Goal: Task Accomplishment & Management: Manage account settings

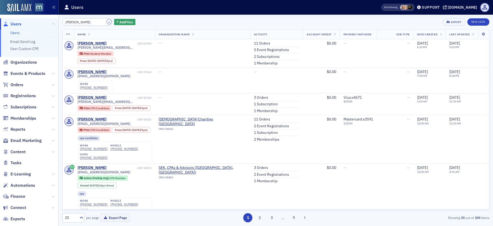
click at [107, 21] on button "×" at bounding box center [109, 21] width 5 height 5
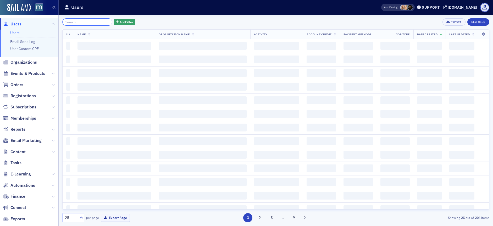
click at [98, 22] on input "search" at bounding box center [87, 21] width 50 height 7
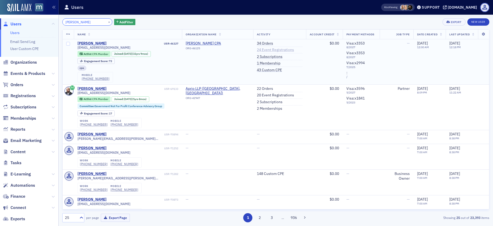
type input "[PERSON_NAME]"
click at [277, 48] on link "24 Event Registrations" at bounding box center [275, 50] width 37 height 5
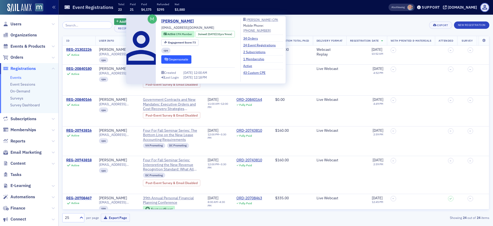
click at [172, 60] on button "Impersonate" at bounding box center [176, 59] width 30 height 8
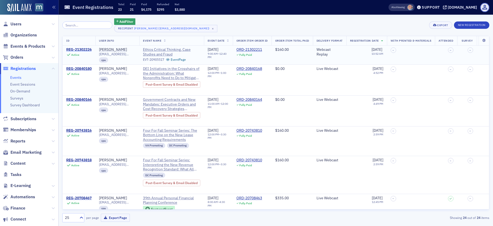
click at [83, 48] on div "REG-21302226" at bounding box center [78, 49] width 25 height 5
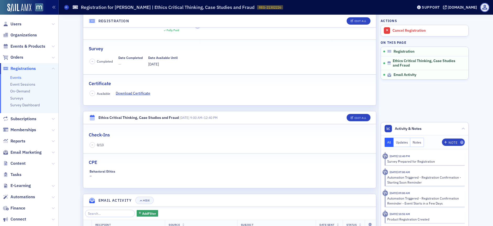
scroll to position [53, 0]
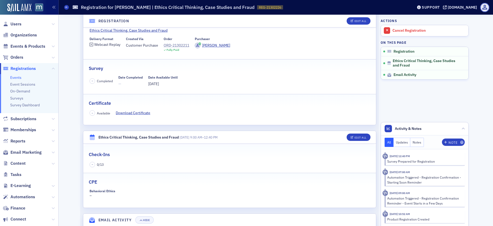
click at [171, 47] on div "ORD-21302211" at bounding box center [177, 45] width 26 height 5
click at [19, 23] on span "Users" at bounding box center [15, 24] width 11 height 6
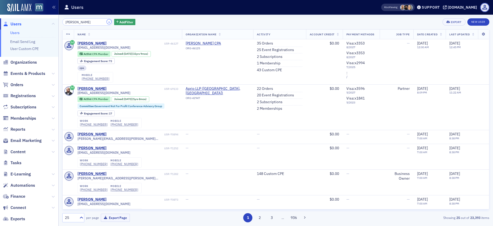
click at [107, 21] on button "×" at bounding box center [109, 21] width 5 height 5
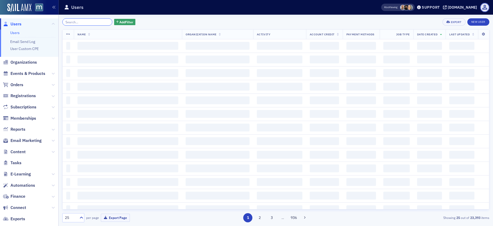
click at [101, 22] on input "search" at bounding box center [87, 21] width 50 height 7
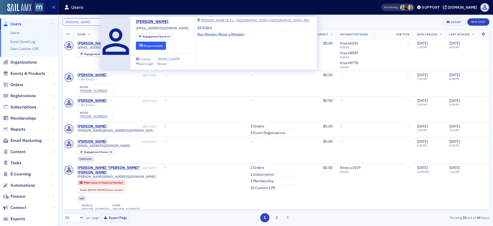
type input "Cathy Marden"
click at [146, 46] on button "Impersonate" at bounding box center [151, 46] width 30 height 8
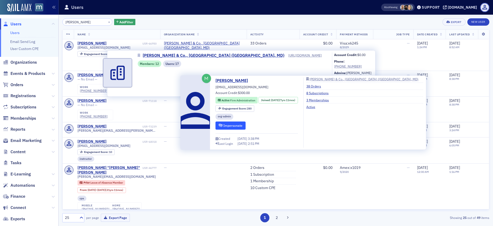
click at [229, 127] on button "Impersonate" at bounding box center [230, 125] width 30 height 8
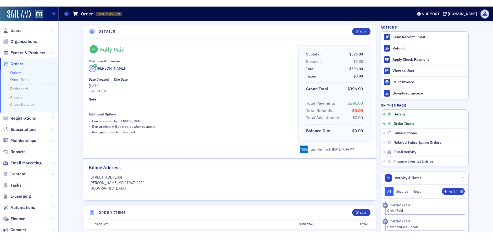
scroll to position [56, 0]
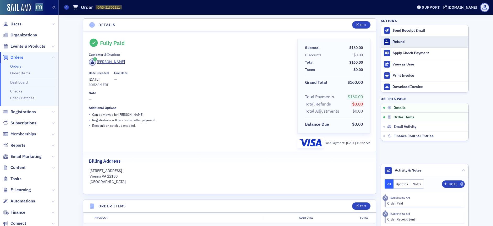
click at [408, 39] on button "Refund" at bounding box center [424, 41] width 87 height 11
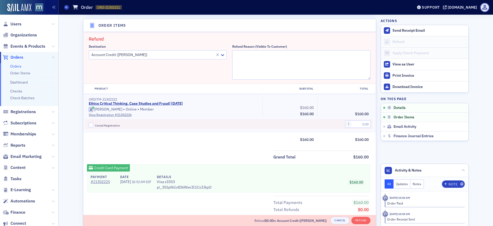
scroll to position [182, 0]
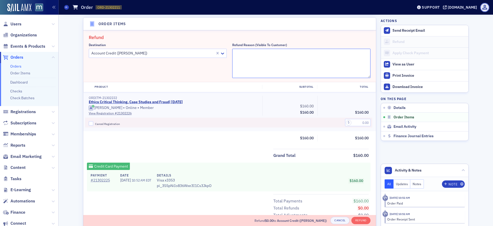
click at [244, 52] on textarea "Refund Reason (Visible to Customer)" at bounding box center [301, 63] width 138 height 29
type textarea "Member needs to reschedule!"
click at [355, 127] on div "ORDITM-21302222 Ethics Critical Thinking, Case Studies and Fraud | 9/24/2025 Ma…" at bounding box center [229, 111] width 293 height 39
click at [353, 124] on input "text" at bounding box center [358, 122] width 26 height 7
type input "160.00"
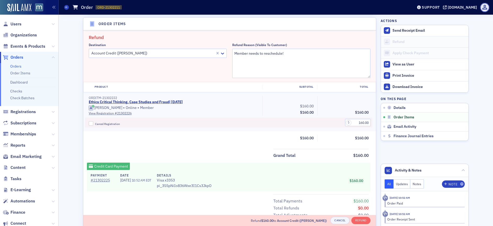
click at [342, 159] on div "Grand Total $160.00 Credit Card Payment Payment # 21302225 Date 9/10/2025 10:52…" at bounding box center [229, 190] width 293 height 83
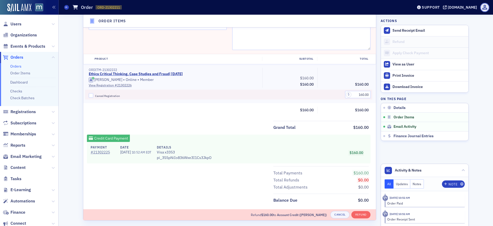
scroll to position [212, 0]
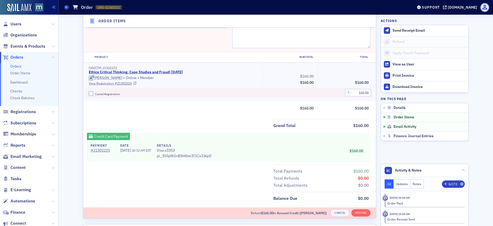
click at [89, 93] on input "Cancel Registration" at bounding box center [91, 93] width 5 height 5
checkbox input "true"
click at [350, 206] on div "Refund Destination Account Credit (Mark S Hoffman) Refund Reason (Visible to Cu…" at bounding box center [229, 113] width 293 height 225
click at [359, 209] on button "Refund" at bounding box center [360, 212] width 19 height 7
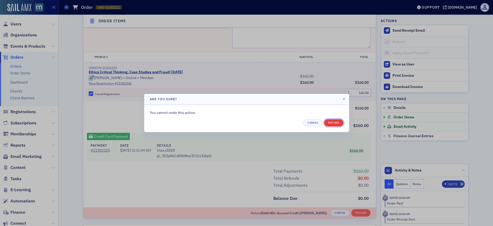
click at [329, 124] on button "Refund" at bounding box center [333, 122] width 19 height 7
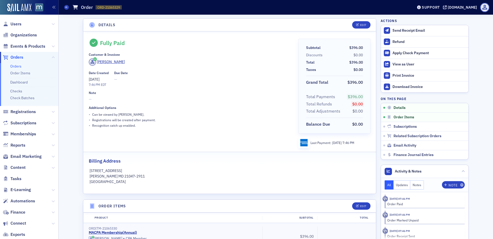
scroll to position [56, 0]
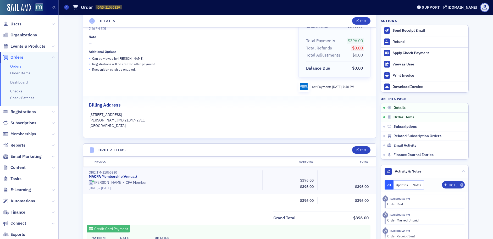
click at [19, 56] on span "Orders" at bounding box center [16, 57] width 13 height 6
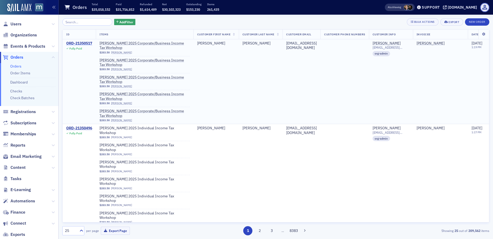
click at [73, 42] on div "ORD-21350517" at bounding box center [79, 43] width 26 height 5
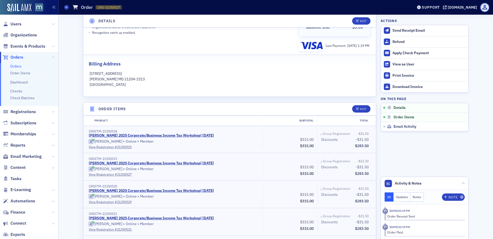
scroll to position [129, 0]
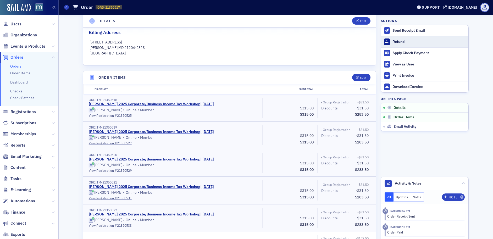
click at [398, 43] on div "Refund" at bounding box center [428, 42] width 73 height 5
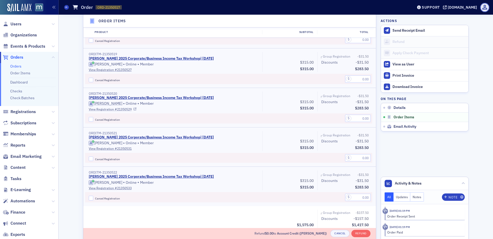
scroll to position [299, 0]
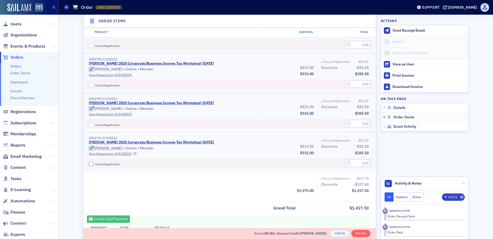
click at [89, 165] on input "Cancel Registration" at bounding box center [91, 163] width 5 height 5
checkbox input "true"
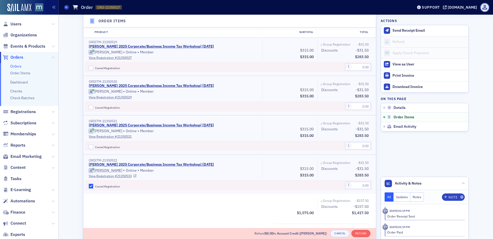
scroll to position [284, 0]
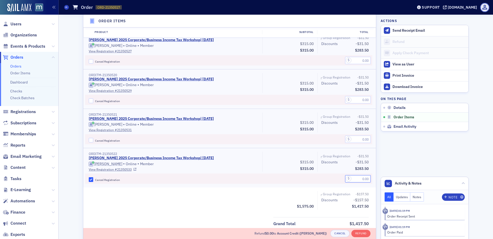
click at [357, 178] on input "text" at bounding box center [358, 178] width 26 height 7
type input "283.50"
click at [276, 187] on div "Product Subtotal Total ORDITM-21350518 Don Farmer’s 2025 Corporate/Business Inc…" at bounding box center [229, 96] width 293 height 233
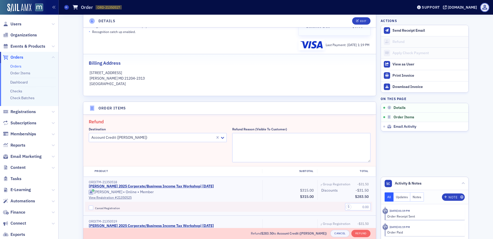
scroll to position [91, 0]
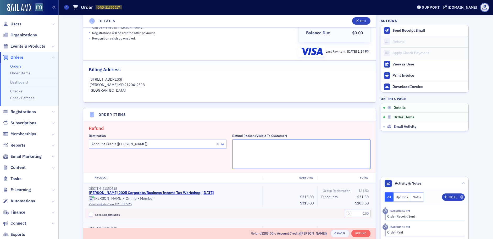
click at [264, 158] on textarea "Refund Reason (Visible to Customer)" at bounding box center [301, 153] width 138 height 29
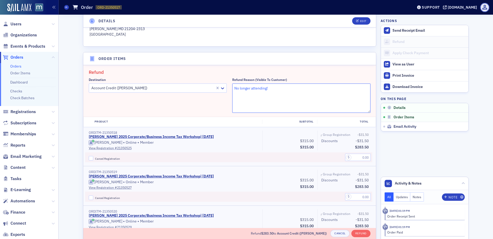
scroll to position [173, 0]
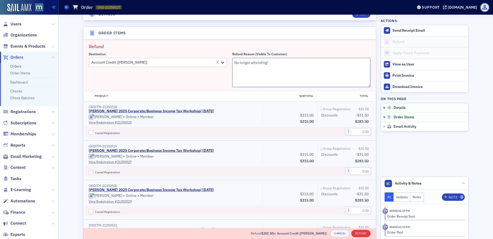
type textarea "No longer attending!"
click at [357, 234] on button "Refund" at bounding box center [360, 233] width 19 height 7
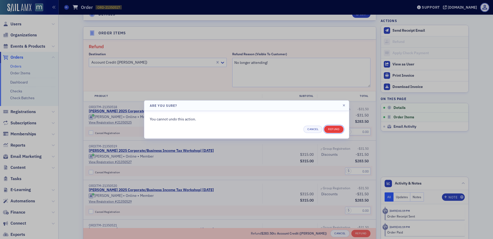
click at [334, 129] on button "Refund" at bounding box center [333, 129] width 19 height 7
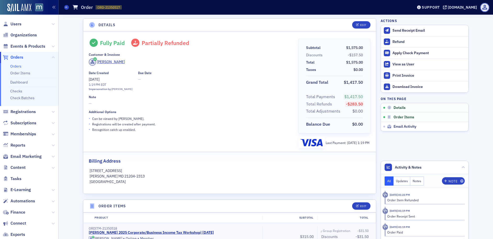
click at [18, 55] on span "Orders" at bounding box center [16, 57] width 13 height 6
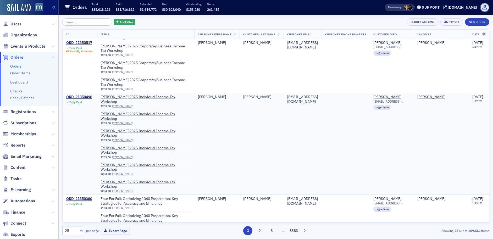
scroll to position [32, 0]
click at [88, 96] on div "ORD-21350496" at bounding box center [79, 95] width 26 height 5
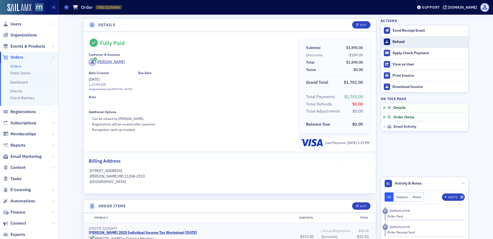
click at [396, 42] on div "Refund" at bounding box center [428, 42] width 73 height 5
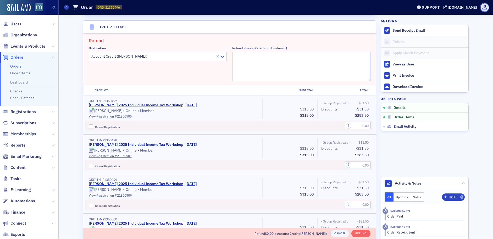
scroll to position [182, 0]
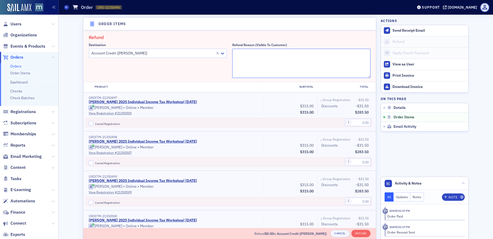
click at [247, 65] on textarea "Refund Reason (Visible to Customer)" at bounding box center [301, 63] width 138 height 29
click at [250, 54] on textarea "No longer attending!" at bounding box center [301, 63] width 138 height 29
click at [249, 53] on textarea "No longer attending!" at bounding box center [301, 63] width 138 height 29
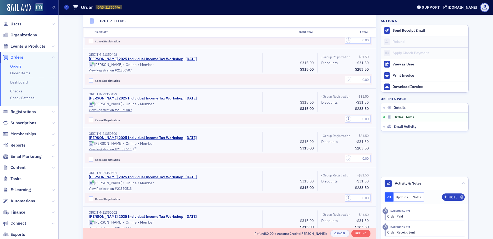
scroll to position [271, 0]
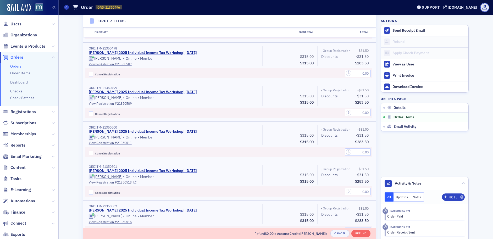
type textarea "No longer attending!"
click at [89, 192] on input "Cancel Registration" at bounding box center [91, 192] width 5 height 5
checkbox input "true"
click at [352, 191] on input "text" at bounding box center [358, 191] width 26 height 7
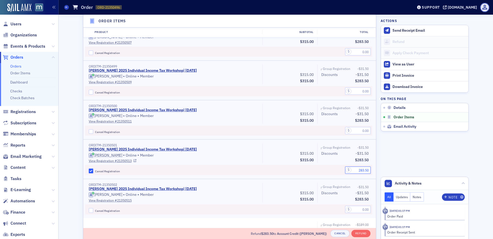
scroll to position [415, 0]
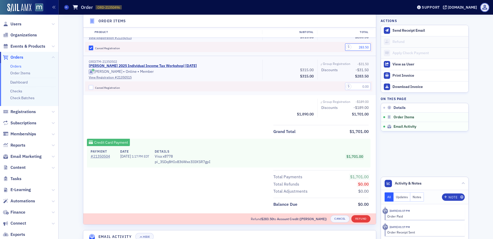
type input "283.50"
click at [360, 220] on button "Refund" at bounding box center [360, 218] width 19 height 7
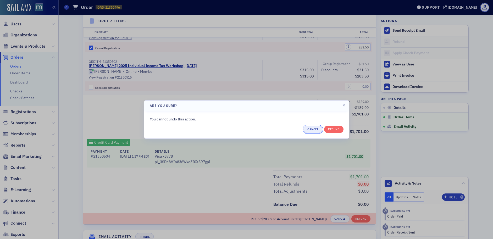
click at [317, 130] on button "Cancel" at bounding box center [312, 129] width 19 height 7
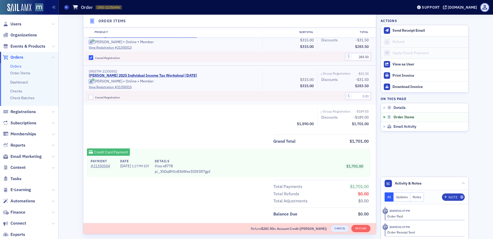
scroll to position [405, 0]
click at [361, 224] on div "Refund $283.50 to Account Credit (Lisa Thomas) Cancel Refund" at bounding box center [229, 228] width 293 height 11
click at [363, 229] on button "Refund" at bounding box center [360, 228] width 19 height 7
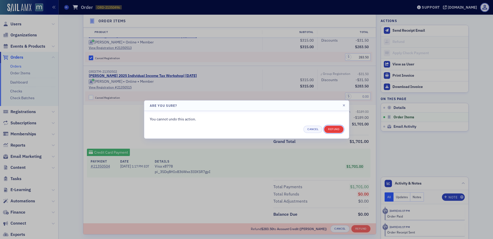
click at [326, 129] on button "Refund" at bounding box center [333, 129] width 19 height 7
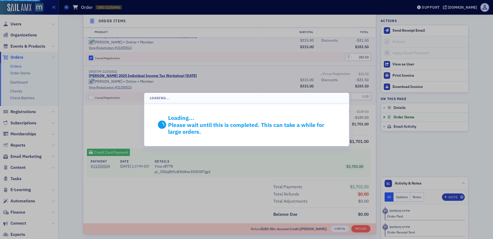
scroll to position [352, 0]
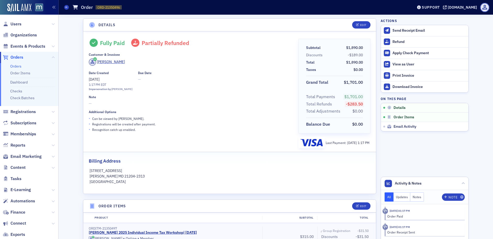
click at [19, 58] on span "Orders" at bounding box center [16, 57] width 13 height 6
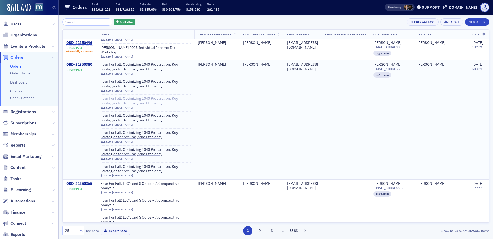
scroll to position [174, 0]
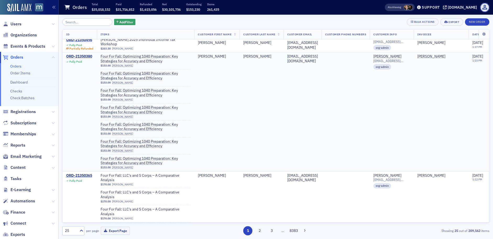
click at [79, 57] on div "ORD-21350380" at bounding box center [79, 56] width 26 height 5
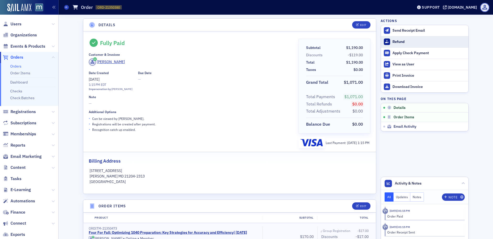
click at [423, 40] on div "Refund" at bounding box center [428, 42] width 73 height 5
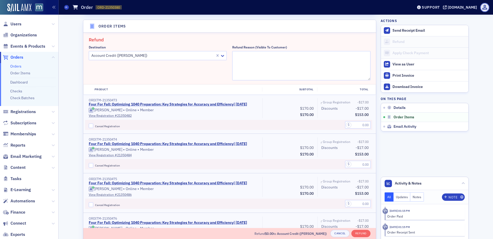
scroll to position [182, 0]
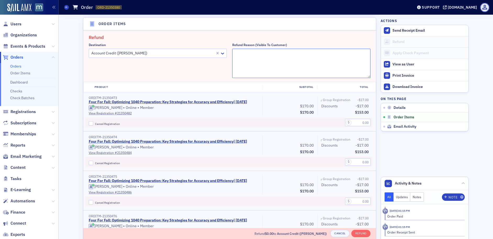
click at [281, 59] on textarea "Refund Reason (Visible to Customer)" at bounding box center [301, 63] width 138 height 29
paste textarea "No longer attending!"
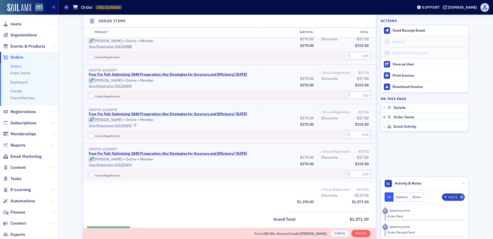
scroll to position [373, 0]
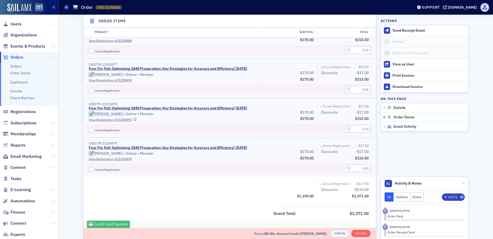
type textarea "No longer attending!"
click at [89, 132] on input "Cancel Registration" at bounding box center [91, 129] width 5 height 5
checkbox input "true"
click at [352, 132] on input "text" at bounding box center [358, 128] width 26 height 7
type input "153.00"
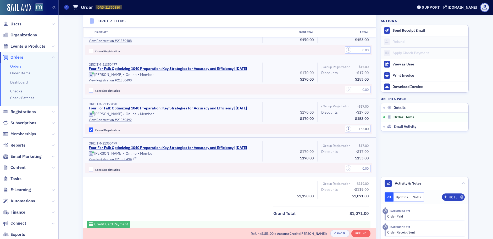
click at [325, 166] on div "ORDITM-21350479 Four For Fall: Optimizing 1040 Preparation: Key Strategies for …" at bounding box center [229, 157] width 293 height 39
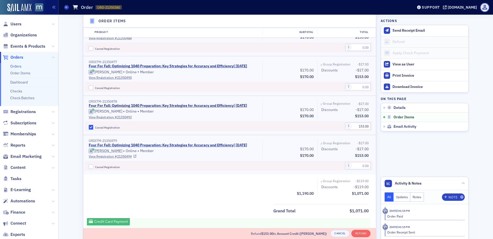
scroll to position [383, 0]
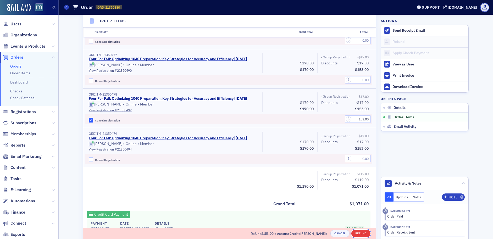
click at [356, 236] on button "Refund" at bounding box center [360, 233] width 19 height 7
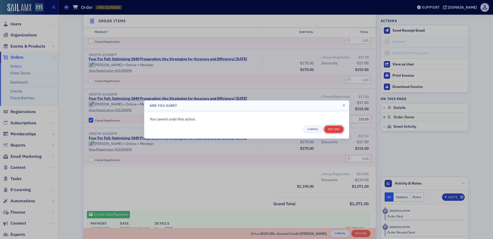
click at [336, 131] on button "Refund" at bounding box center [333, 129] width 19 height 7
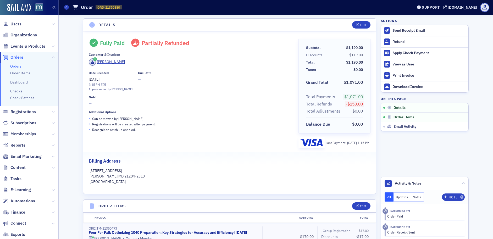
click at [15, 57] on span "Orders" at bounding box center [16, 57] width 13 height 6
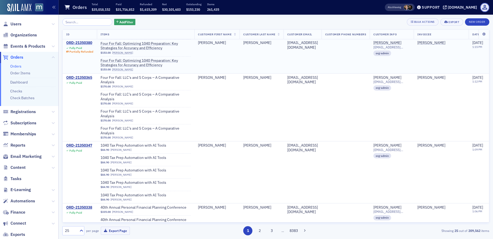
scroll to position [283, 0]
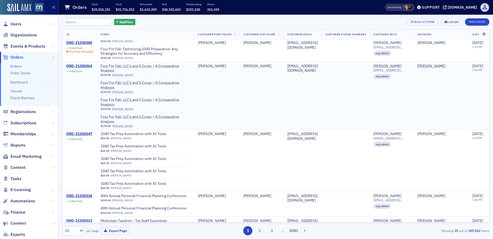
click at [77, 69] on div "ORD-21350365" at bounding box center [79, 66] width 26 height 5
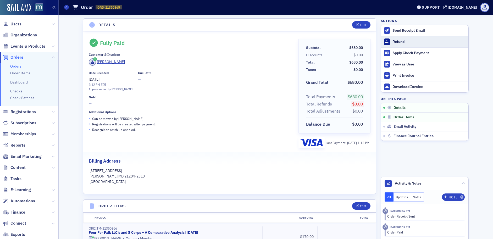
click at [392, 41] on div "Refund" at bounding box center [428, 42] width 73 height 5
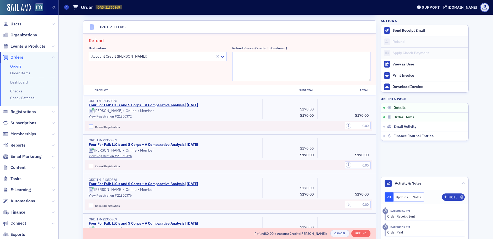
scroll to position [182, 0]
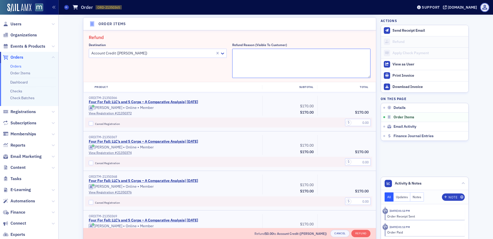
click at [263, 62] on textarea "Refund Reason (Visible to Customer)" at bounding box center [301, 63] width 138 height 29
paste textarea "No longer attending!"
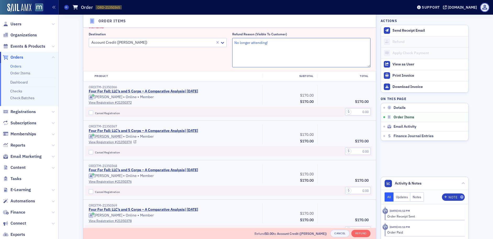
scroll to position [222, 0]
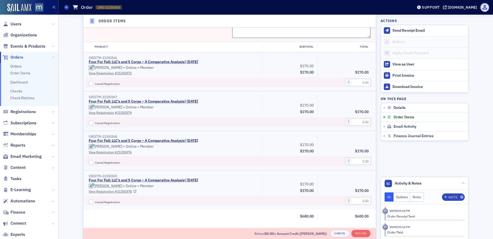
type textarea "No longer attending!"
click at [357, 200] on input "text" at bounding box center [358, 200] width 26 height 7
type input "170.00"
click at [90, 202] on input "Cancel Registration" at bounding box center [91, 201] width 5 height 5
checkbox input "true"
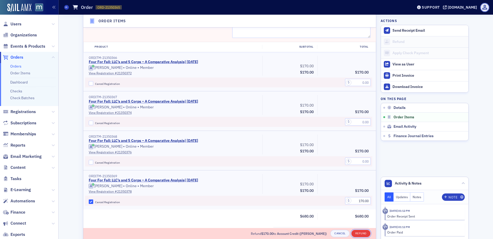
click at [363, 234] on button "Refund" at bounding box center [360, 233] width 19 height 7
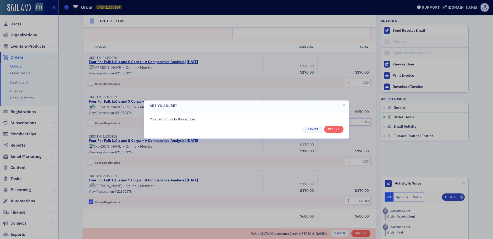
click at [331, 125] on div "You cannot undo this action. Cancel Refund" at bounding box center [247, 124] width 194 height 16
click at [332, 127] on button "Refund" at bounding box center [333, 129] width 19 height 7
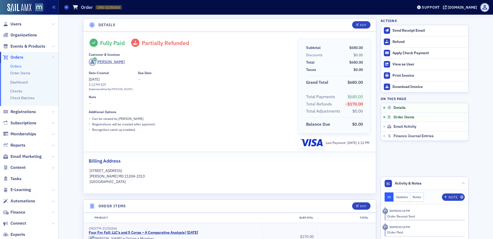
click at [17, 58] on span "Orders" at bounding box center [16, 57] width 13 height 6
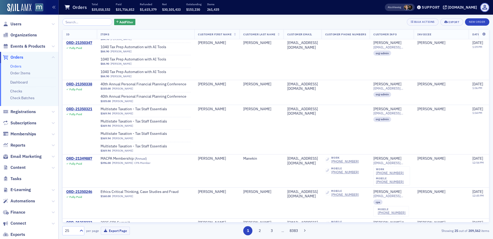
scroll to position [395, 0]
click at [79, 45] on div "ORD-21350347" at bounding box center [79, 43] width 26 height 5
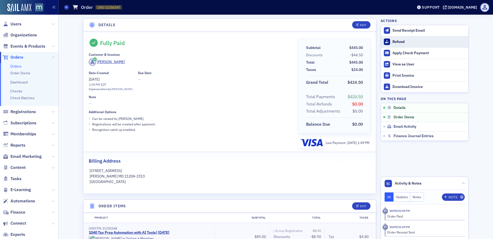
click at [389, 43] on button "Refund" at bounding box center [424, 41] width 87 height 11
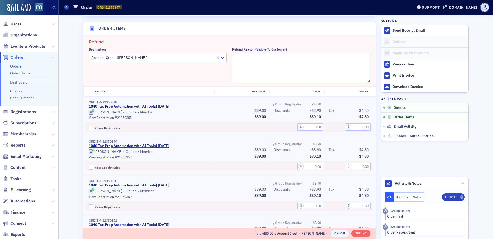
scroll to position [182, 0]
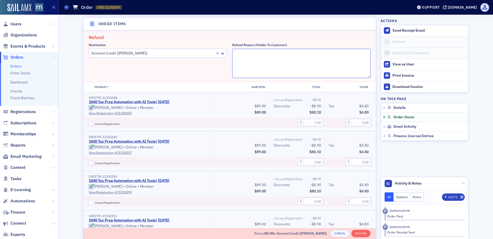
click at [257, 64] on textarea "Refund Reason (Visible to Customer)" at bounding box center [301, 63] width 138 height 29
paste textarea "No longer attending!"
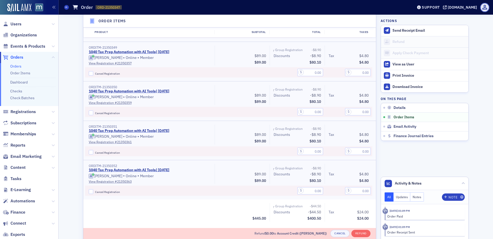
scroll to position [274, 0]
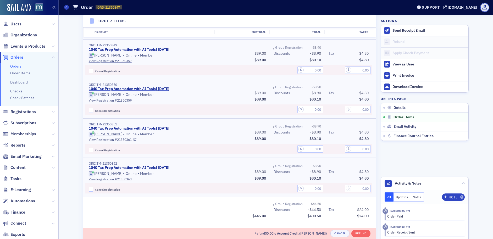
type textarea "No longer attending!"
click at [90, 150] on input "Cancel Registration" at bounding box center [91, 150] width 5 height 5
checkbox input "true"
click at [357, 150] on input "text" at bounding box center [358, 148] width 26 height 7
type input "4.80"
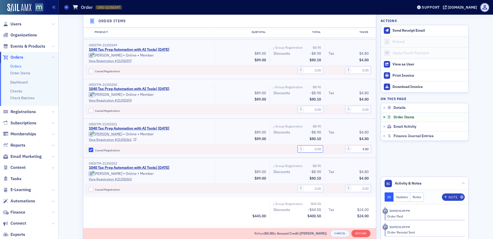
click at [311, 148] on input "text" at bounding box center [310, 148] width 26 height 7
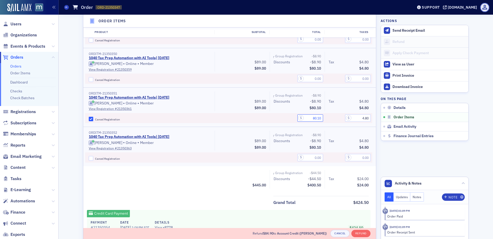
scroll to position [314, 0]
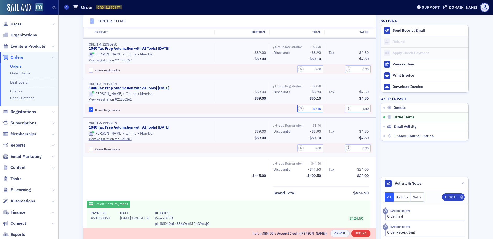
type input "80.10"
click at [366, 233] on button "Refund" at bounding box center [360, 233] width 19 height 7
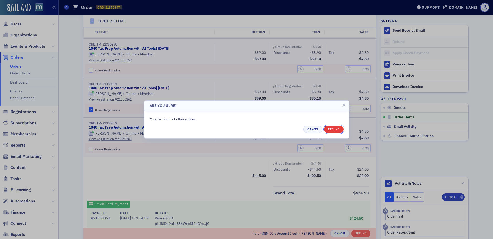
click at [336, 130] on button "Refund" at bounding box center [333, 129] width 19 height 7
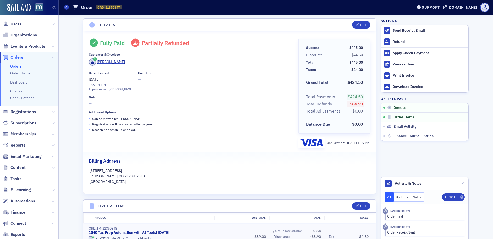
click at [20, 58] on span "Orders" at bounding box center [16, 57] width 13 height 6
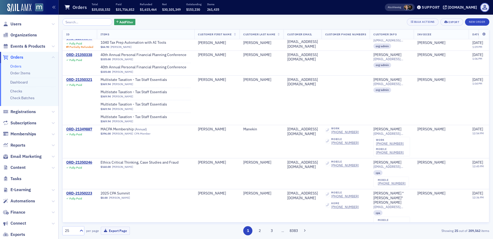
scroll to position [463, 0]
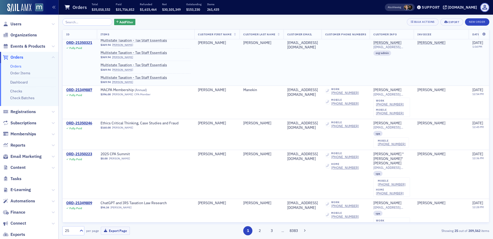
click at [85, 45] on div "ORD-21350321" at bounding box center [79, 43] width 26 height 5
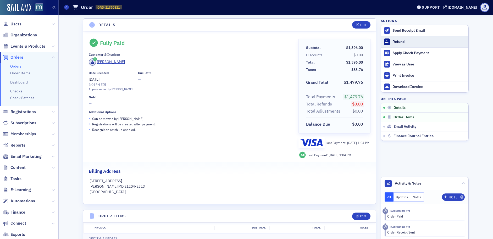
click at [400, 41] on div "Refund" at bounding box center [428, 42] width 73 height 5
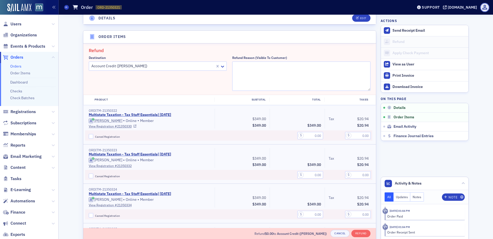
scroll to position [192, 0]
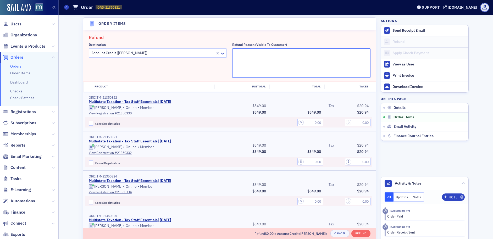
click at [257, 62] on textarea "Refund Reason (Visible to Customer)" at bounding box center [301, 62] width 138 height 29
paste textarea "No longer attending!"
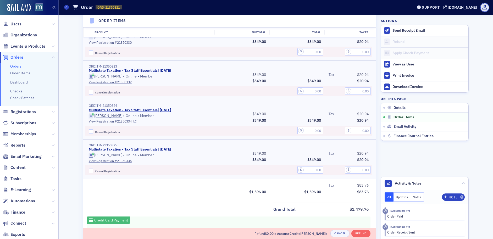
scroll to position [263, 0]
type textarea "No longer attending!"
click at [89, 169] on input "Cancel Registration" at bounding box center [91, 170] width 5 height 5
checkbox input "true"
click at [305, 170] on input "text" at bounding box center [310, 169] width 26 height 7
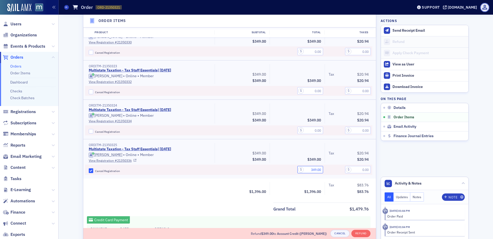
type input "349.00"
click at [358, 170] on input "text" at bounding box center [358, 169] width 26 height 7
type input "20.94"
click at [361, 233] on button "Refund" at bounding box center [360, 233] width 19 height 7
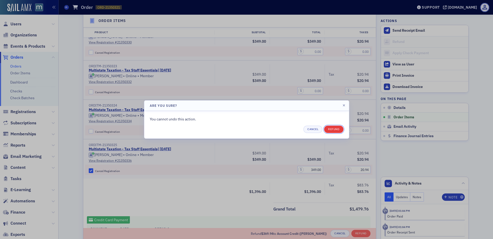
click at [336, 129] on button "Refund" at bounding box center [333, 129] width 19 height 7
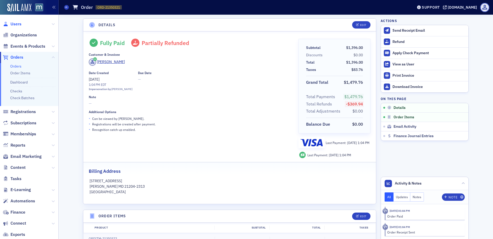
click at [17, 24] on span "Users" at bounding box center [15, 24] width 11 height 6
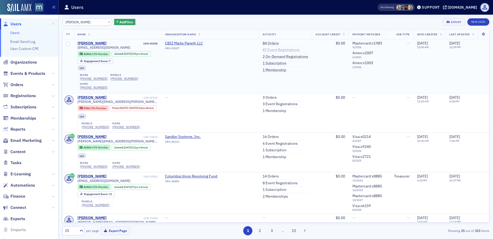
type input "Baker, Kevin"
click at [267, 51] on link "87 Event Registrations" at bounding box center [280, 50] width 37 height 5
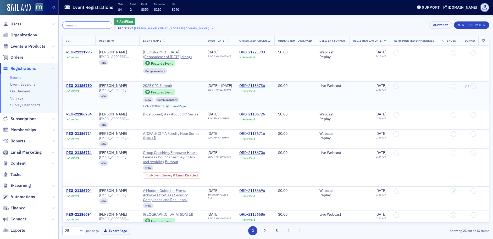
scroll to position [114, 0]
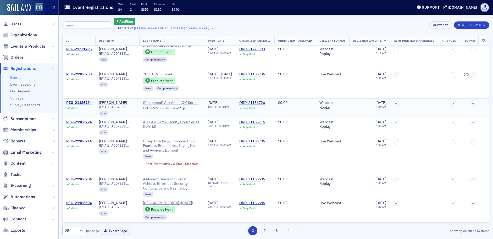
click at [83, 105] on div "REG-21186734" at bounding box center [78, 102] width 25 height 5
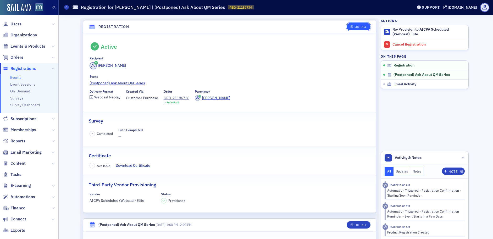
click at [351, 26] on span "Edit All" at bounding box center [358, 26] width 16 height 3
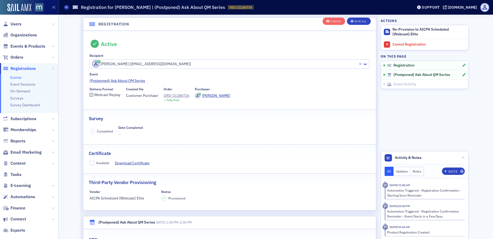
scroll to position [14, 0]
click at [330, 22] on div "Cancel" at bounding box center [335, 21] width 11 height 3
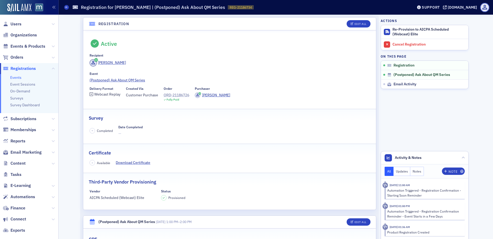
click at [169, 94] on div "ORD-21186726" at bounding box center [177, 94] width 26 height 5
click at [402, 46] on div "Cancel Registration" at bounding box center [428, 44] width 73 height 5
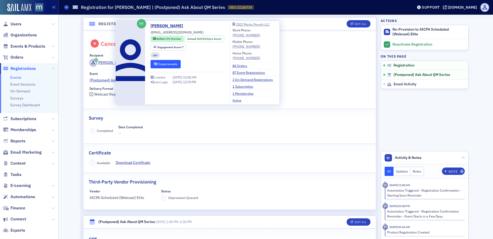
click at [165, 65] on button "Impersonate" at bounding box center [165, 64] width 30 height 8
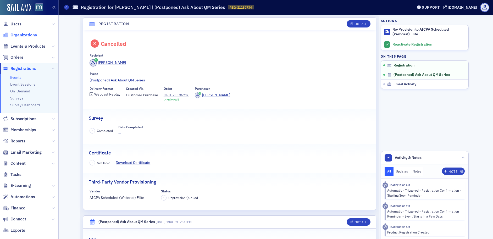
click at [21, 35] on span "Organizations" at bounding box center [23, 35] width 26 height 6
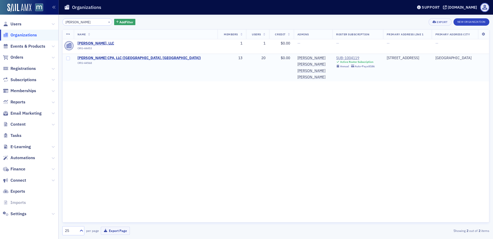
type input "kull"
click at [109, 60] on span "[PERSON_NAME] CPA, LLC ([GEOGRAPHIC_DATA], [GEOGRAPHIC_DATA])" at bounding box center [138, 58] width 123 height 5
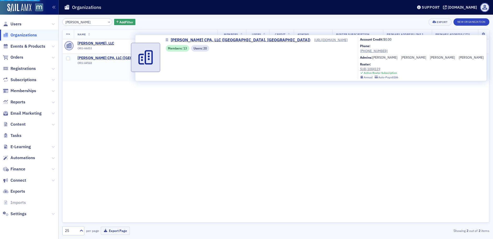
select select "US"
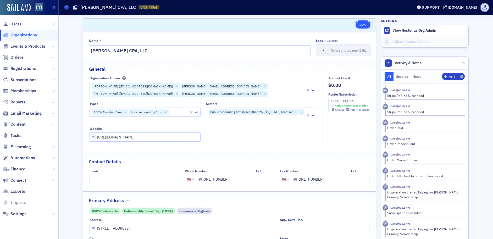
click at [358, 26] on button "Save" at bounding box center [362, 24] width 15 height 7
select select "US"
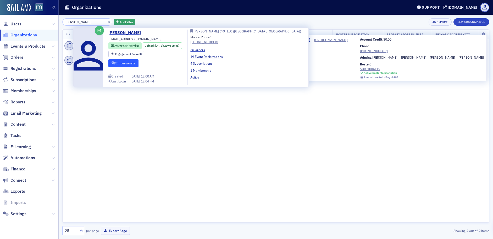
click at [138, 60] on button "Impersonate" at bounding box center [123, 63] width 30 height 8
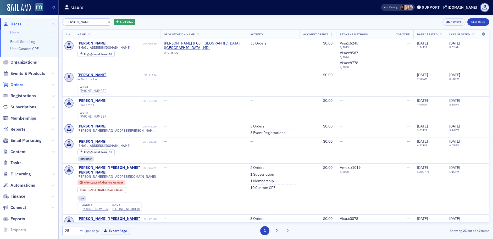
click at [19, 87] on span "Orders" at bounding box center [16, 85] width 13 height 6
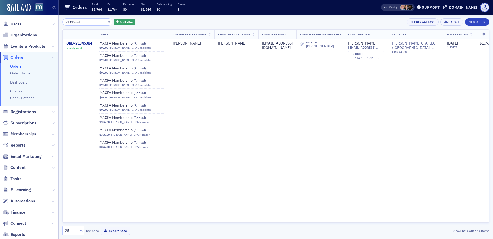
type input "21345384"
click at [78, 40] on td "ORD-21345384 Fully Paid" at bounding box center [79, 94] width 33 height 111
click at [81, 43] on div "ORD-21345384" at bounding box center [79, 43] width 26 height 5
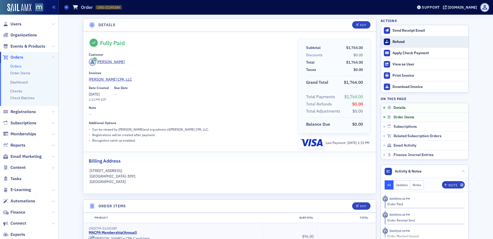
click at [393, 44] on div "Refund" at bounding box center [428, 42] width 73 height 5
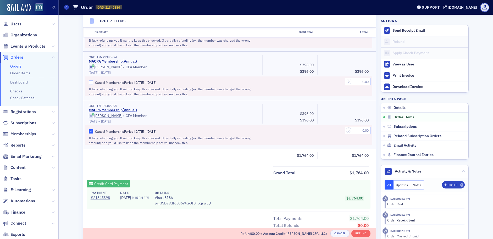
scroll to position [557, 0]
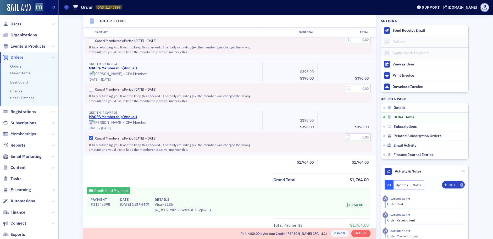
click at [90, 137] on input "Cancel Membership Period [DATE] – [DATE]" at bounding box center [91, 138] width 5 height 5
checkbox input "false"
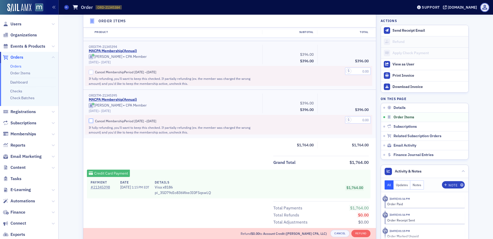
scroll to position [575, 0]
click at [360, 120] on input "text" at bounding box center [358, 119] width 26 height 7
type input "300.00"
click at [361, 69] on input "text" at bounding box center [358, 70] width 26 height 7
type input "300.00"
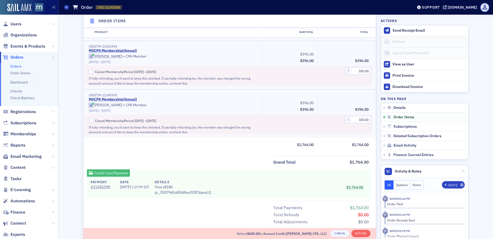
click at [278, 79] on div at bounding box center [289, 76] width 55 height 20
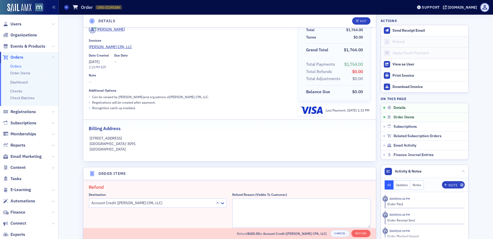
scroll to position [160, 0]
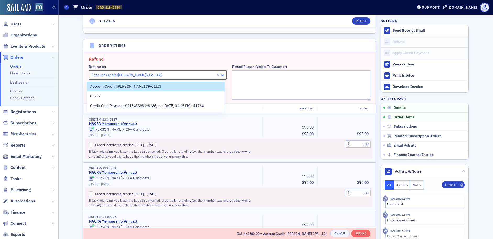
click at [222, 76] on icon at bounding box center [222, 74] width 5 height 5
click at [147, 105] on span "Credit Card Payment #21345398 (x8186) on 9/30/2025 01:15 PM - $1764" at bounding box center [147, 105] width 114 height 5
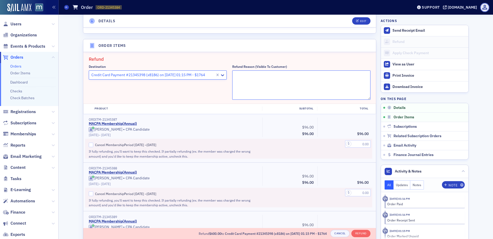
click at [251, 83] on textarea "Refund Reason (Visible to Customer)" at bounding box center [301, 84] width 138 height 29
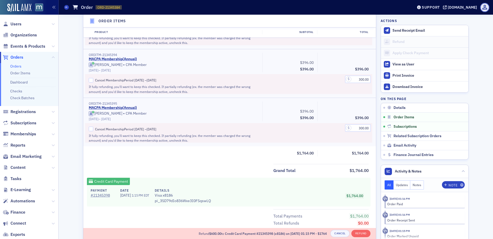
scroll to position [648, 0]
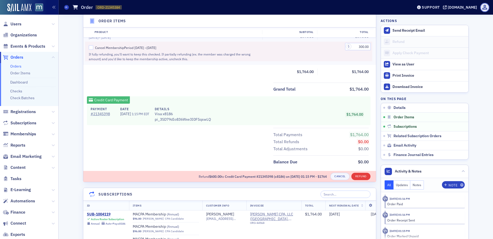
type textarea "Not CPA's!"
click at [360, 179] on button "Refund" at bounding box center [360, 176] width 19 height 7
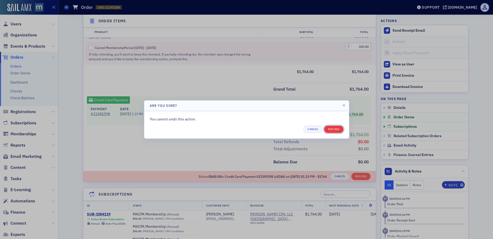
click at [334, 126] on button "Refund" at bounding box center [333, 129] width 19 height 7
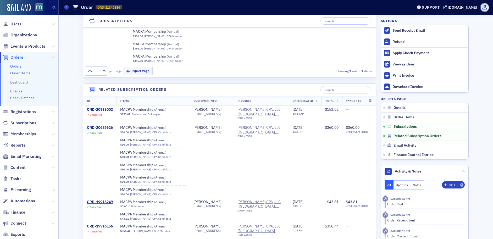
scroll to position [647, 0]
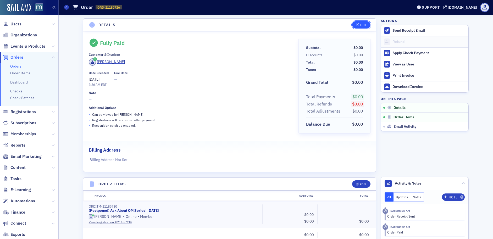
click at [360, 24] on div "Edit" at bounding box center [363, 25] width 7 height 3
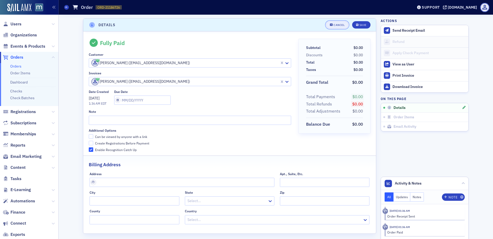
click at [339, 22] on button "Cancel" at bounding box center [337, 24] width 23 height 7
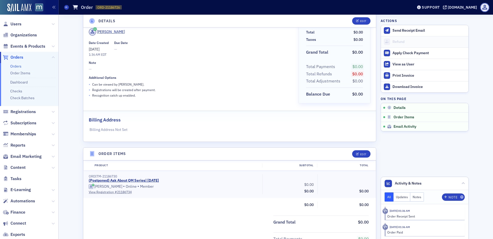
scroll to position [98, 0]
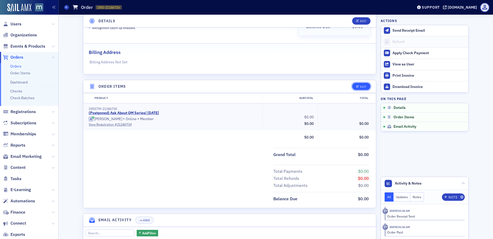
click at [353, 88] on button "Edit" at bounding box center [361, 86] width 18 height 7
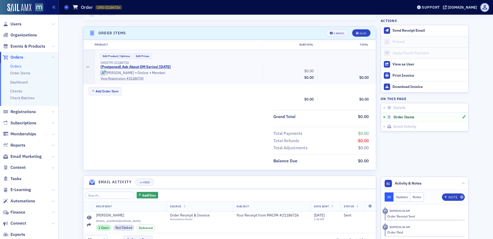
scroll to position [152, 0]
click at [108, 54] on button "Edit Product / Options" at bounding box center [115, 54] width 31 height 5
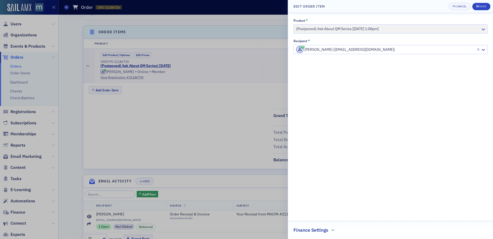
click at [467, 28] on div "Product * (Postponed) Ask About QM Series [[DATE] 1:00pm]" at bounding box center [390, 26] width 194 height 15
click at [480, 29] on div "Product * (Postponed) Ask About QM Series [9/30/2025 1:00pm]" at bounding box center [390, 26] width 194 height 15
click at [453, 7] on icon "button" at bounding box center [454, 6] width 2 height 3
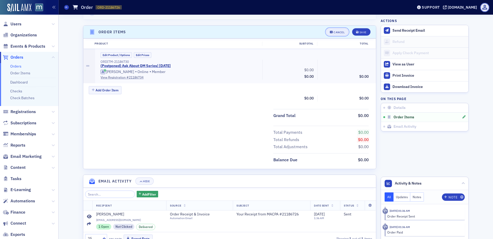
click at [330, 31] on icon "button" at bounding box center [331, 32] width 3 height 3
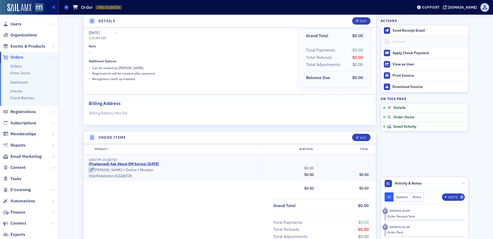
scroll to position [0, 0]
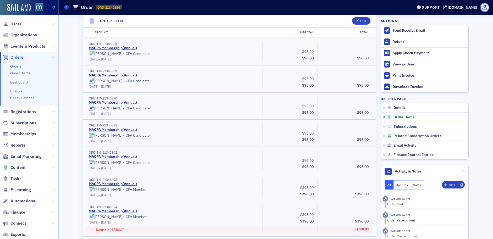
scroll to position [333, 0]
